Goal: Task Accomplishment & Management: Use online tool/utility

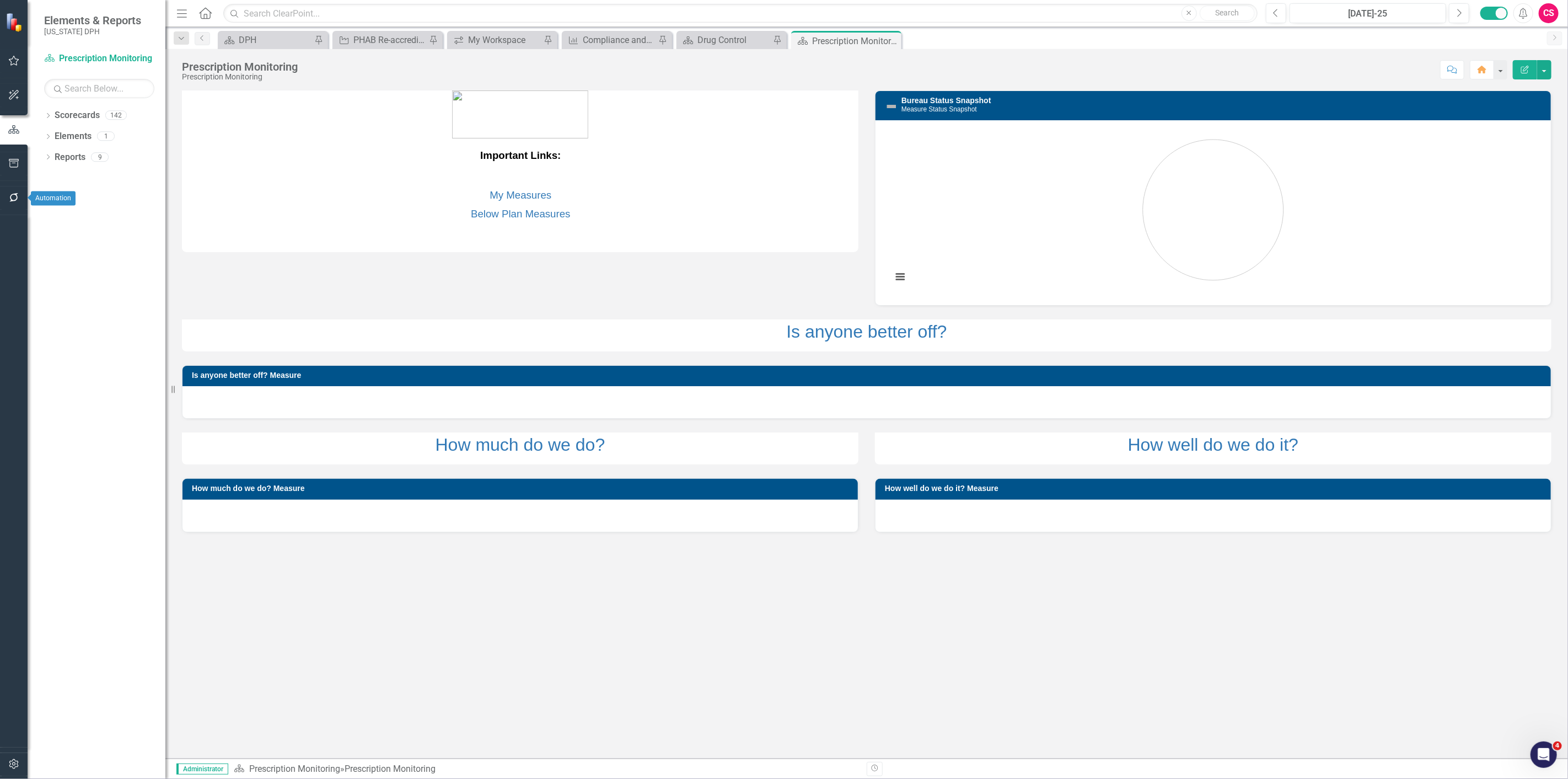
click at [10, 203] on button "button" at bounding box center [14, 198] width 25 height 23
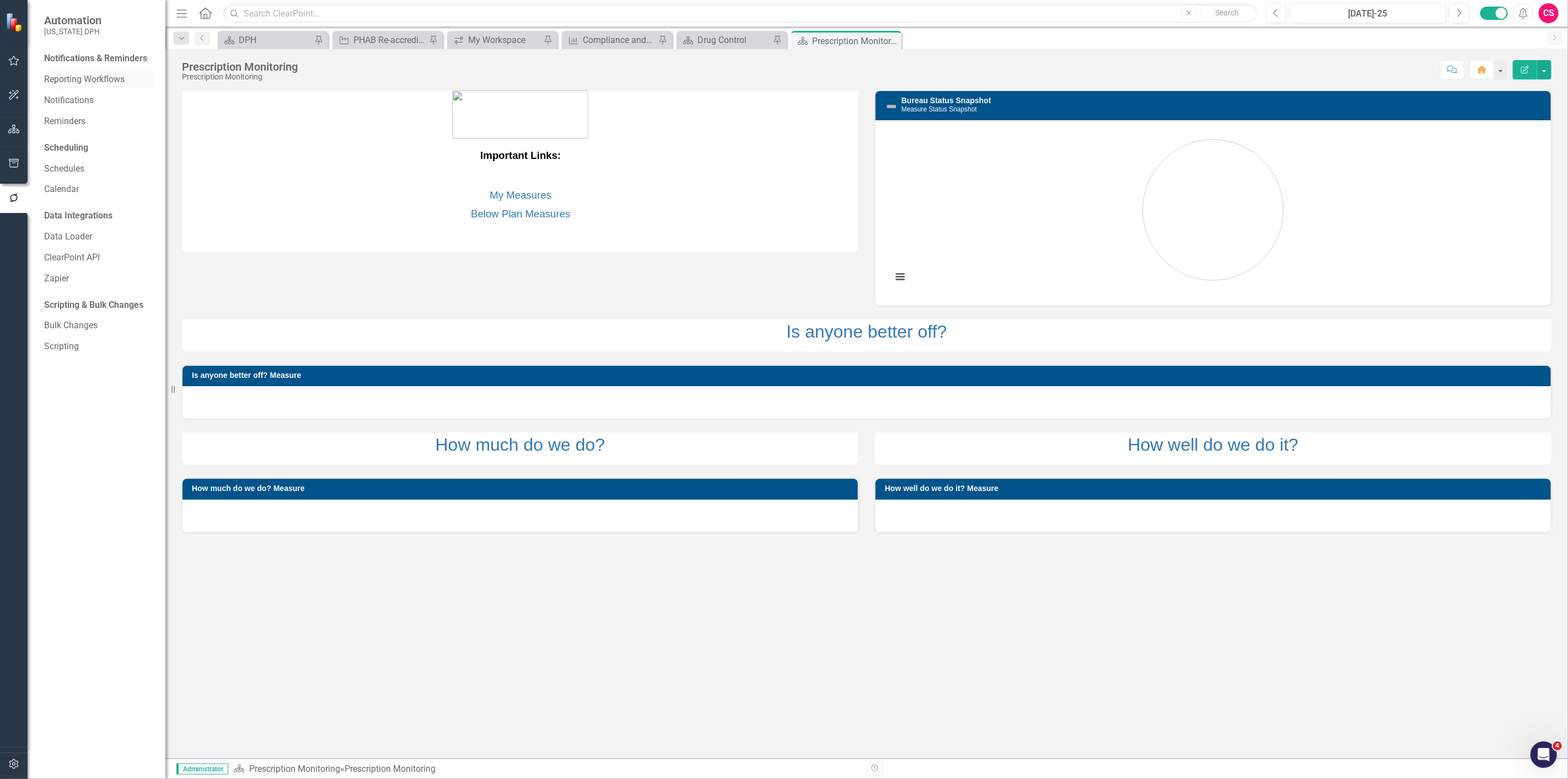
click at [79, 83] on link "Reporting Workflows" at bounding box center [99, 79] width 110 height 13
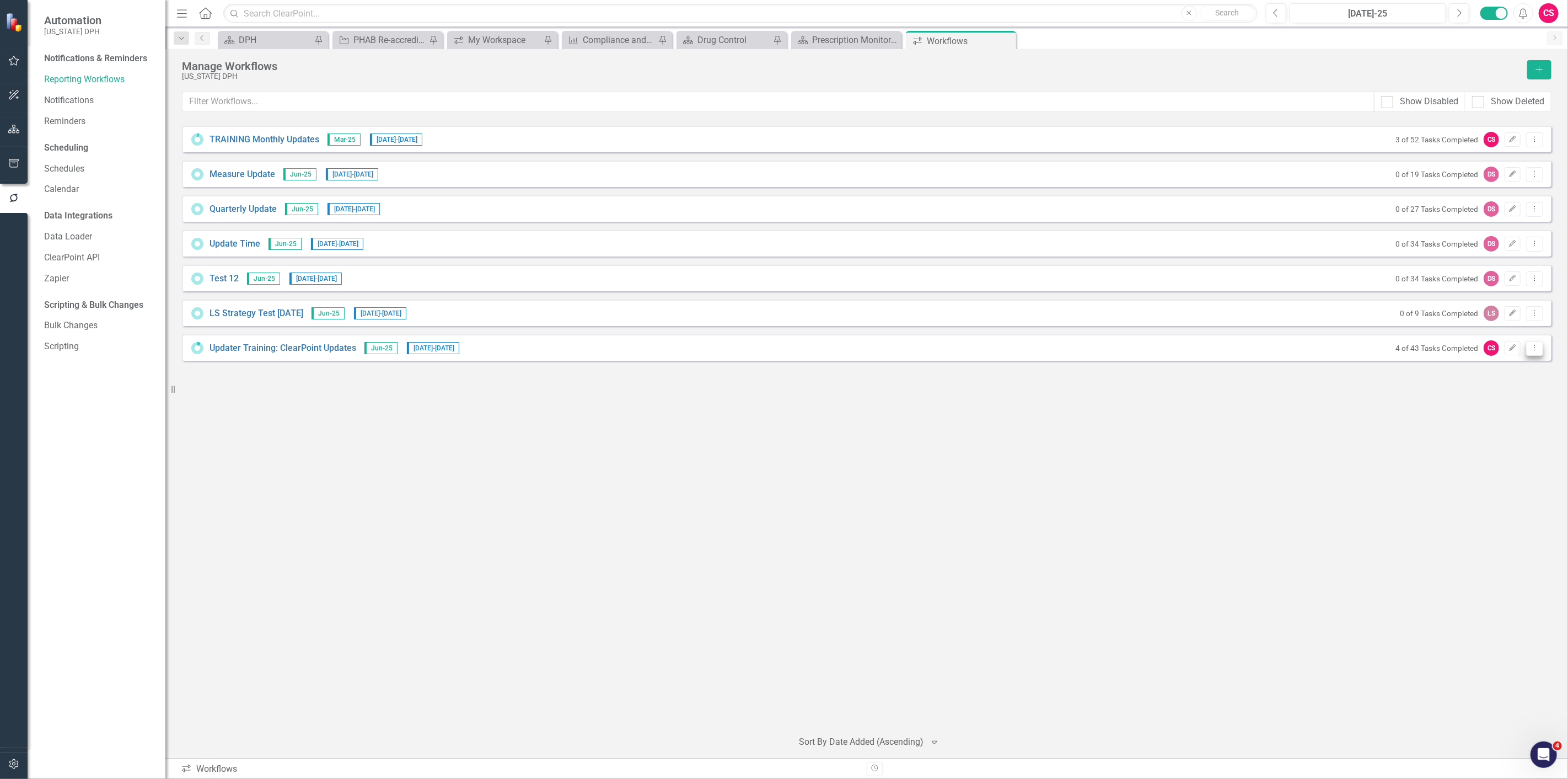
click at [1534, 351] on button "Dropdown Menu" at bounding box center [1535, 348] width 17 height 15
click at [1498, 400] on link "Copy Duplicate Workflow" at bounding box center [1493, 407] width 102 height 21
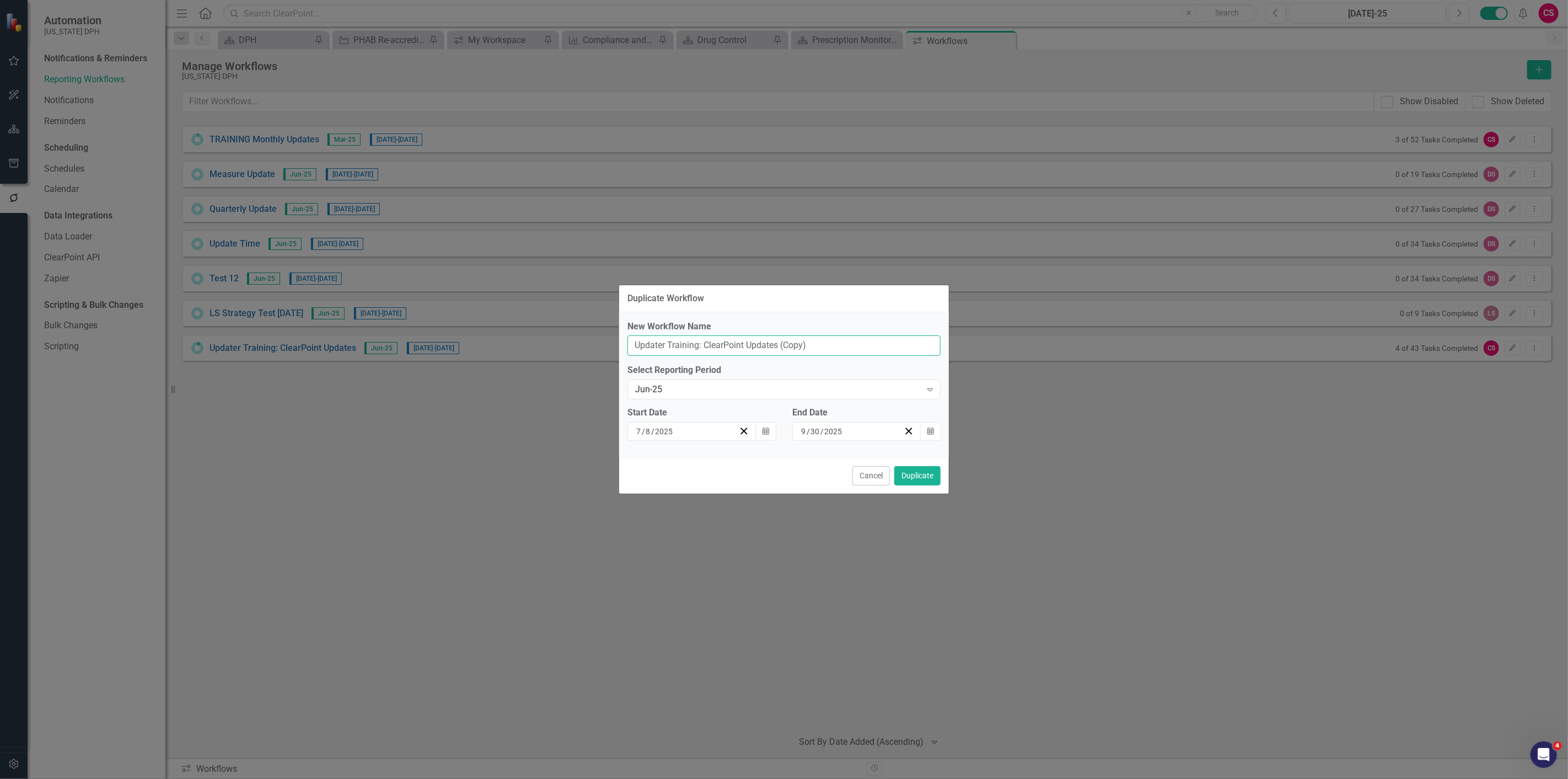
drag, startPoint x: 830, startPoint y: 351, endPoint x: 780, endPoint y: 351, distance: 50.0
click at [780, 351] on input "Updater Training: ClearPoint Updates (Copy)" at bounding box center [784, 346] width 313 height 21
type input "Updater Training: ClearPoint Updates"
click at [894, 466] on button "Duplicate" at bounding box center [917, 476] width 46 height 19
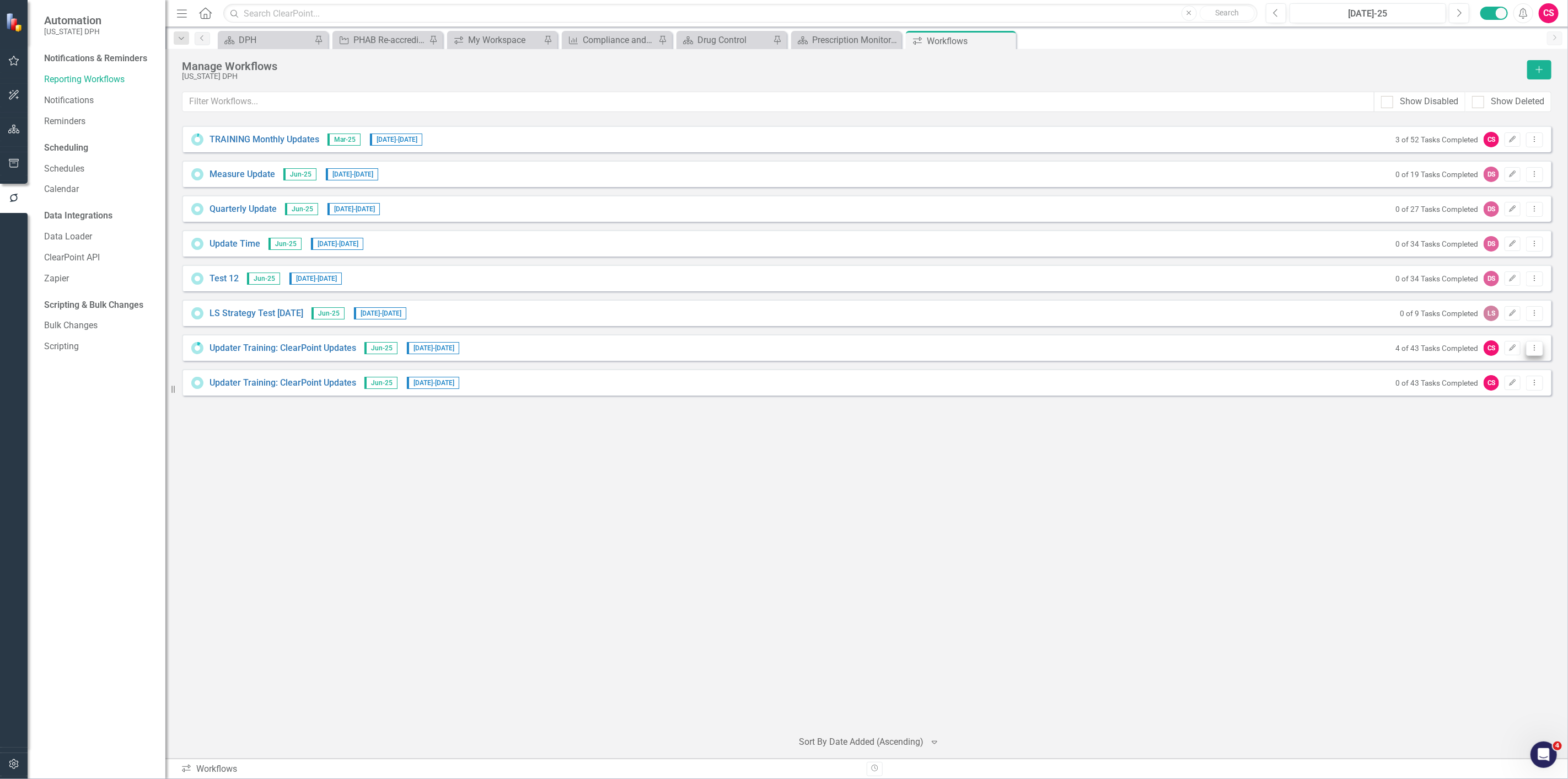
click at [1535, 345] on icon "Dropdown Menu" at bounding box center [1535, 348] width 9 height 7
click at [1497, 428] on link "Trash Delete Workflow" at bounding box center [1493, 428] width 102 height 21
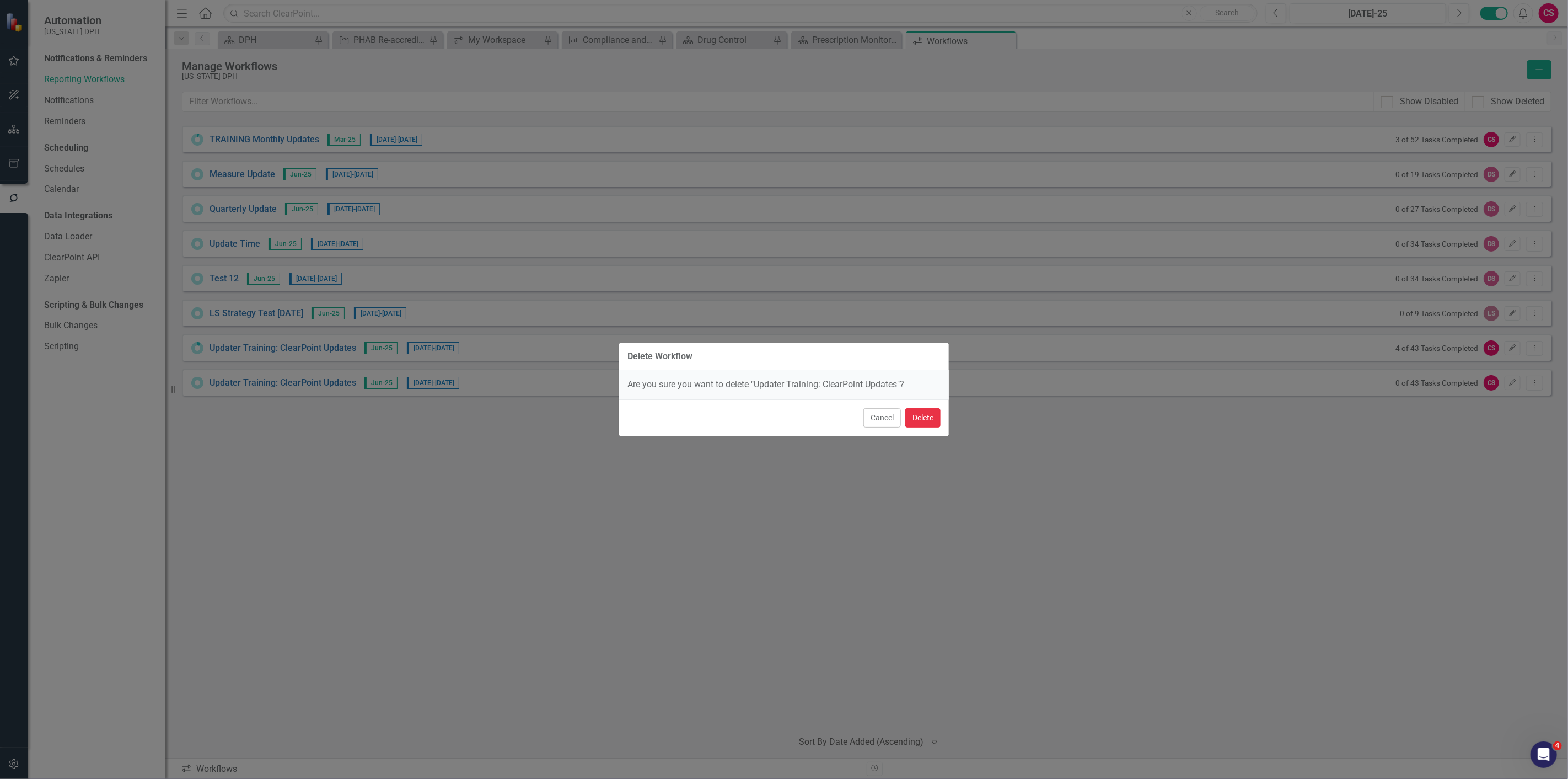
click at [939, 413] on button "Delete" at bounding box center [923, 418] width 35 height 19
click at [926, 418] on div "Cancel Delete" at bounding box center [784, 418] width 330 height 37
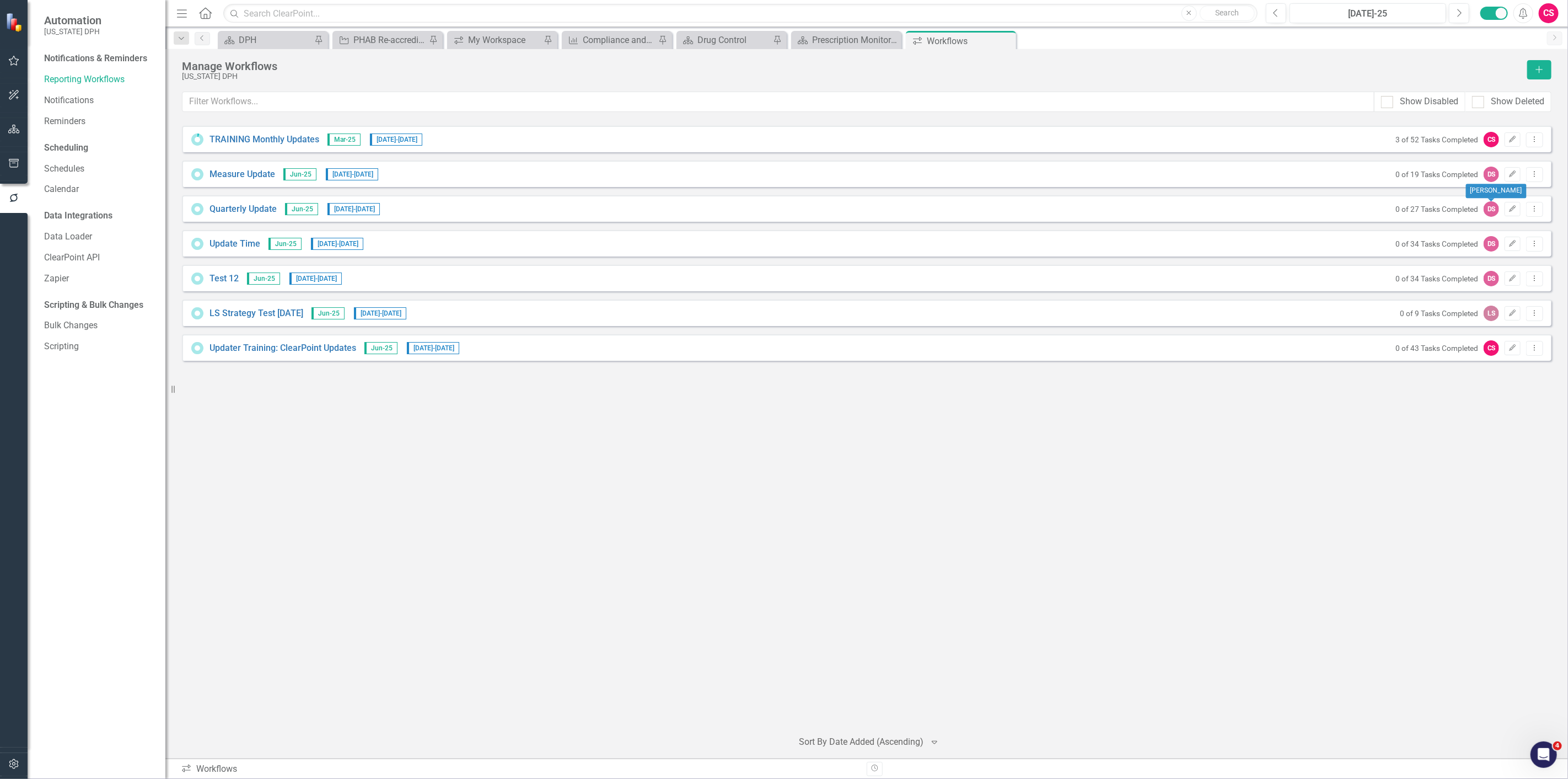
click at [1405, 442] on div "TRAINING Monthly Updates Mar-25 [DATE] - [DATE] 3 of 52 Tasks Completed CS Edit…" at bounding box center [867, 423] width 1370 height 594
